Goal: Task Accomplishment & Management: Use online tool/utility

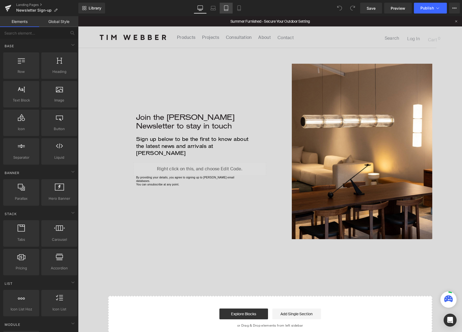
click at [227, 11] on link "Tablet" at bounding box center [226, 8] width 13 height 11
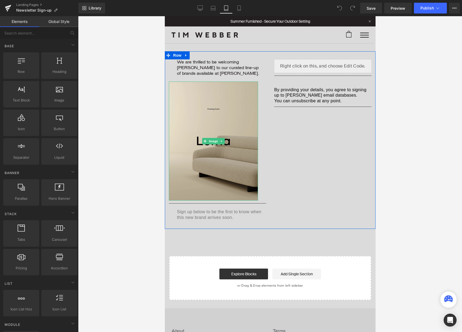
click at [239, 124] on img at bounding box center [213, 141] width 89 height 119
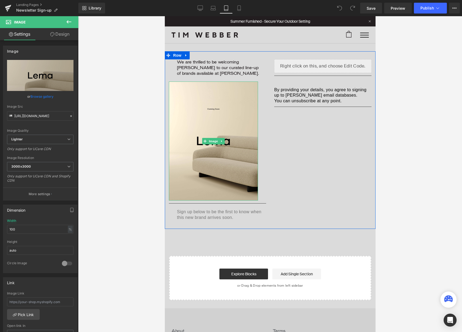
click at [222, 142] on icon at bounding box center [221, 141] width 3 height 3
click at [223, 142] on icon at bounding box center [224, 141] width 3 height 3
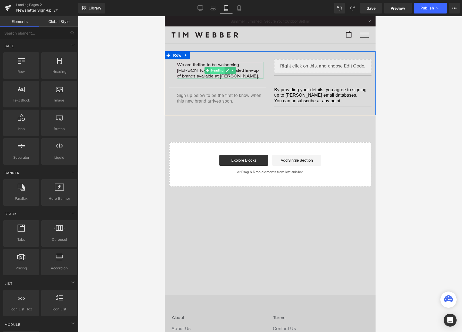
click at [215, 73] on span "Heading" at bounding box center [217, 70] width 15 height 6
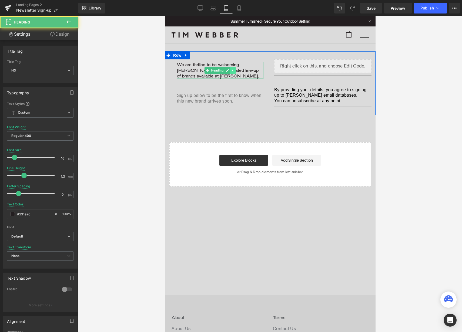
click at [234, 71] on icon at bounding box center [232, 70] width 3 height 3
click at [236, 71] on icon at bounding box center [235, 70] width 3 height 3
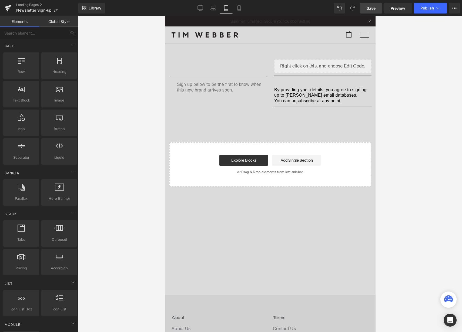
click at [370, 9] on span "Save" at bounding box center [371, 8] width 9 height 6
click at [218, 10] on link "Laptop" at bounding box center [213, 8] width 13 height 11
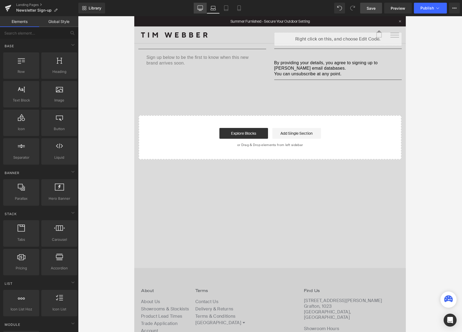
click at [202, 9] on icon at bounding box center [200, 8] width 5 height 4
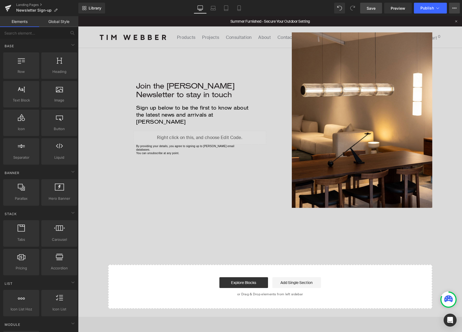
click at [456, 9] on icon at bounding box center [456, 8] width 1 height 1
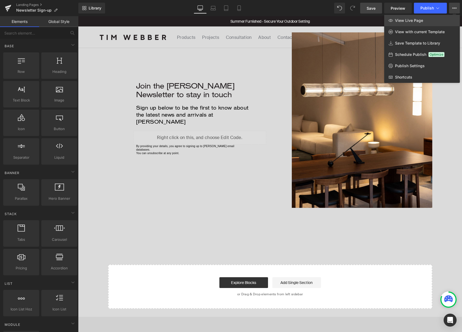
click at [428, 20] on link "View Live Page" at bounding box center [422, 20] width 76 height 11
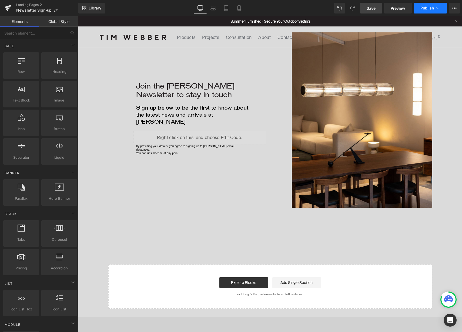
click at [422, 7] on span "Publish" at bounding box center [428, 8] width 14 height 4
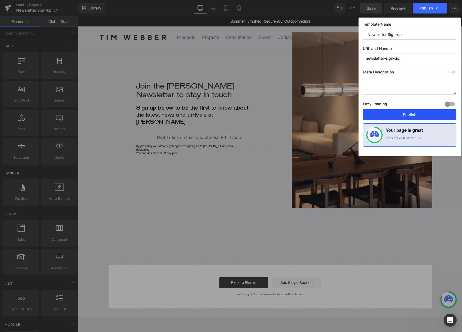
click at [398, 116] on button "Publish" at bounding box center [410, 114] width 94 height 11
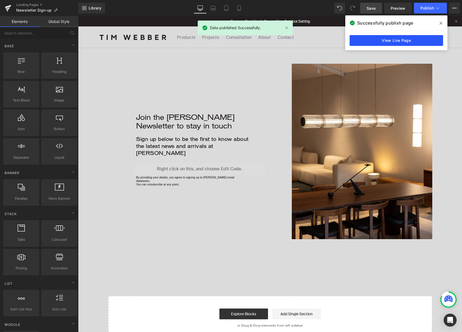
click at [393, 38] on link "View Live Page" at bounding box center [397, 40] width 94 height 11
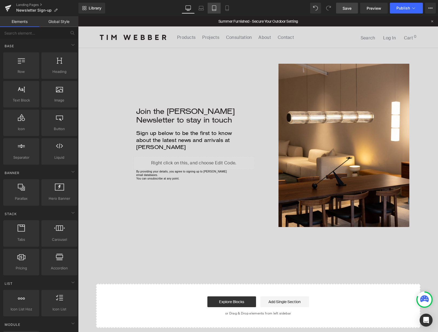
click at [215, 9] on icon at bounding box center [213, 7] width 5 height 5
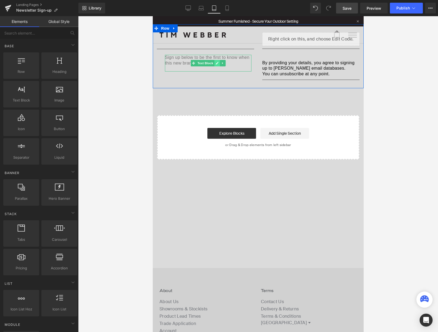
click at [218, 61] on link at bounding box center [217, 63] width 6 height 6
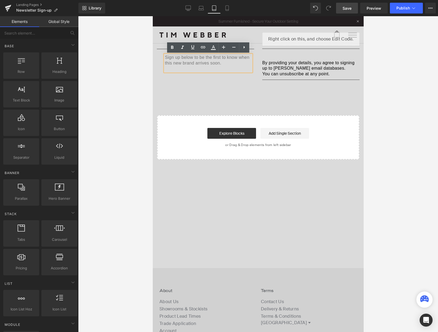
click at [203, 61] on p "Sign up below to be the first to know when this new brand arrives soon." at bounding box center [208, 60] width 86 height 11
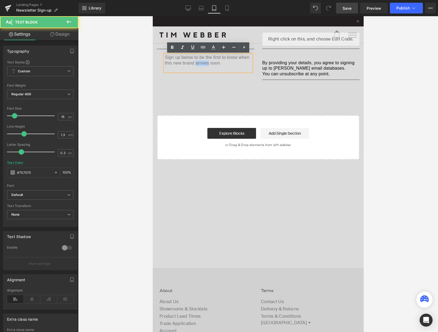
click at [203, 61] on p "Sign up below to be the first to know when this new brand arrives soon." at bounding box center [208, 60] width 86 height 11
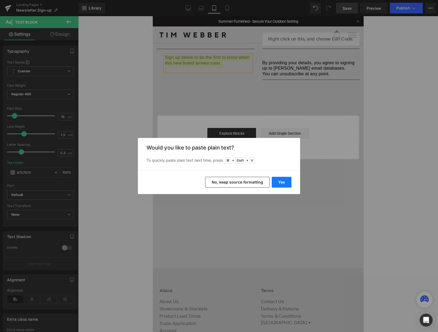
drag, startPoint x: 281, startPoint y: 179, endPoint x: 129, endPoint y: 162, distance: 153.3
click at [281, 179] on button "Yes" at bounding box center [282, 182] width 20 height 11
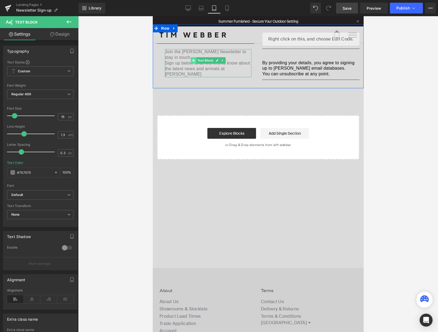
click at [194, 64] on span at bounding box center [194, 60] width 6 height 6
click at [169, 66] on p "Sign up below to be the first to know about the latest news and arrivals at [PE…" at bounding box center [208, 69] width 86 height 17
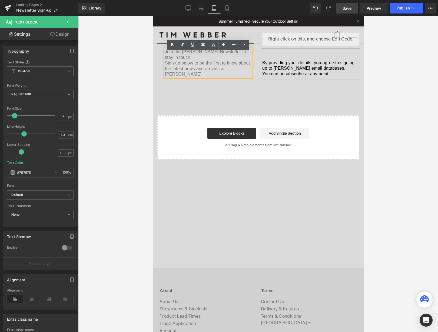
click at [165, 66] on p "Sign up below to be the first to know about the latest news and arrivals at [PE…" at bounding box center [208, 69] width 86 height 17
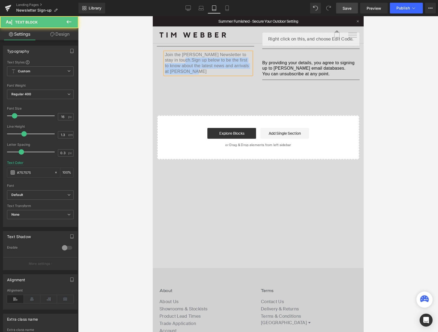
drag, startPoint x: 177, startPoint y: 61, endPoint x: 190, endPoint y: 72, distance: 16.8
click at [190, 72] on p "Join the [PERSON_NAME] Newsletter to stay in touch. Sign up below to be the fir…" at bounding box center [208, 63] width 86 height 22
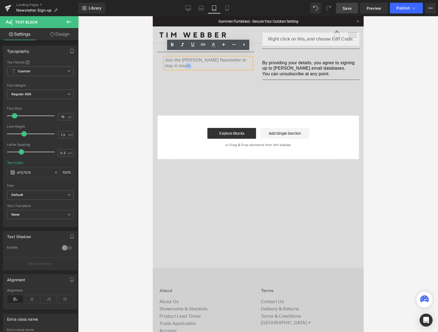
scroll to position [32, 0]
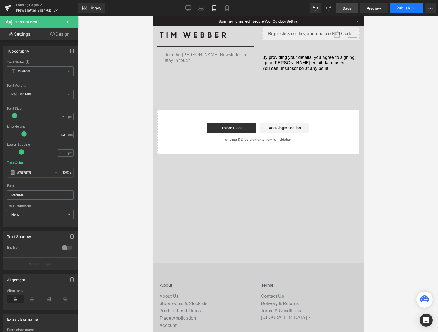
click at [402, 6] on span "Publish" at bounding box center [403, 8] width 14 height 4
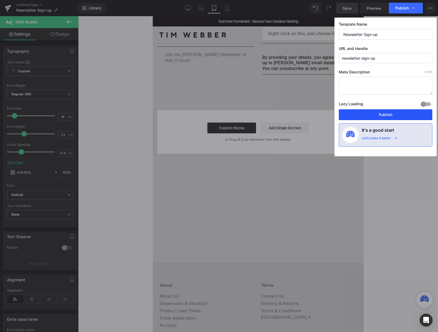
click at [389, 117] on button "Publish" at bounding box center [386, 114] width 94 height 11
